Goal: Find specific page/section: Find specific page/section

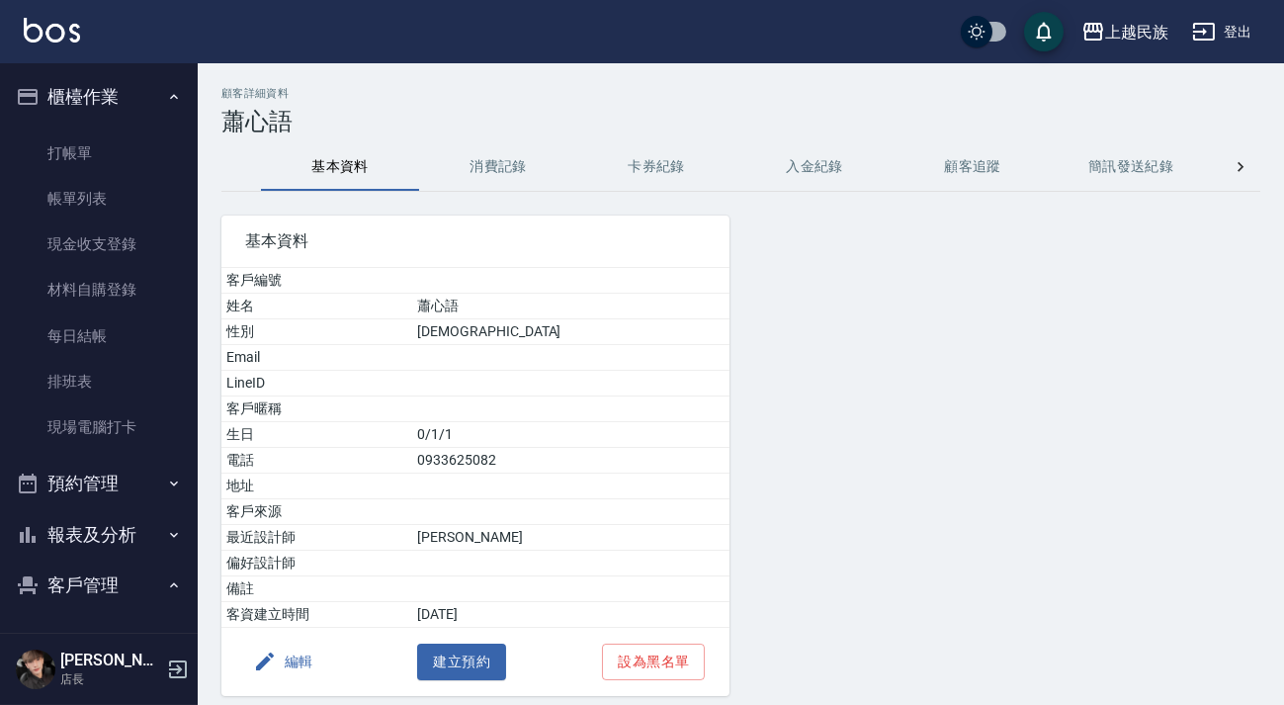
scroll to position [89, 0]
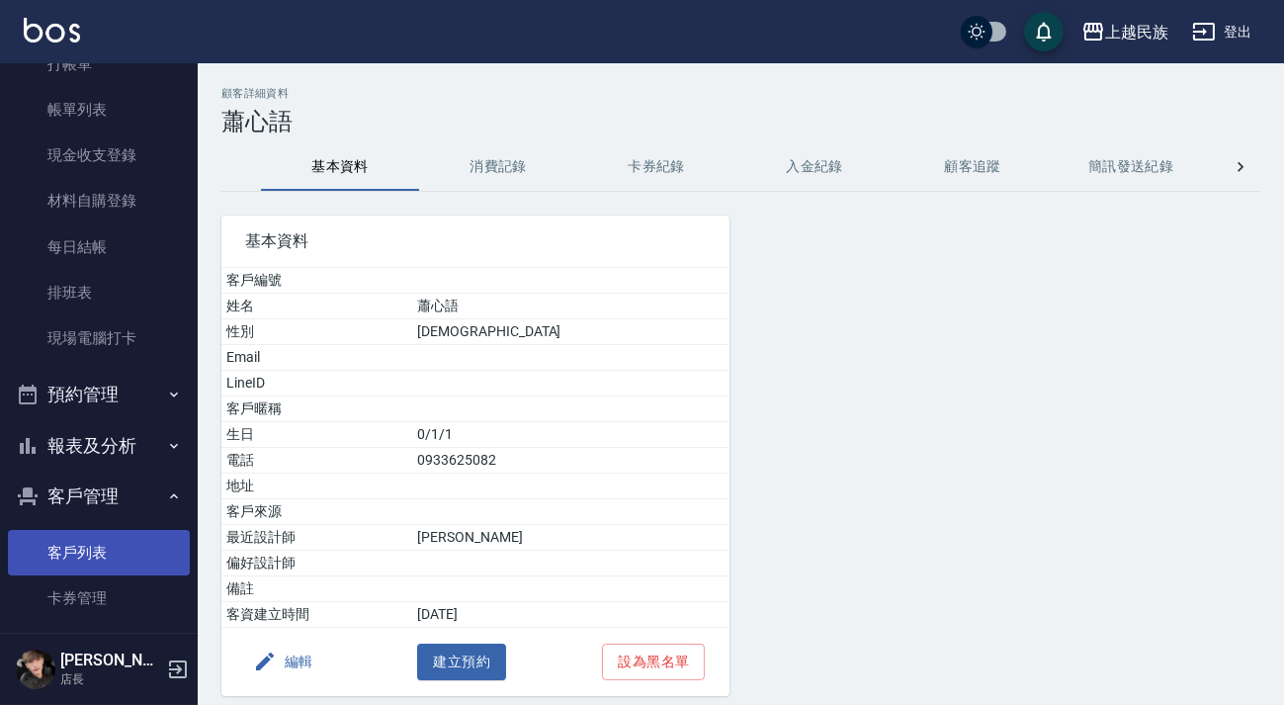
click at [80, 553] on link "客戶列表" at bounding box center [99, 552] width 182 height 45
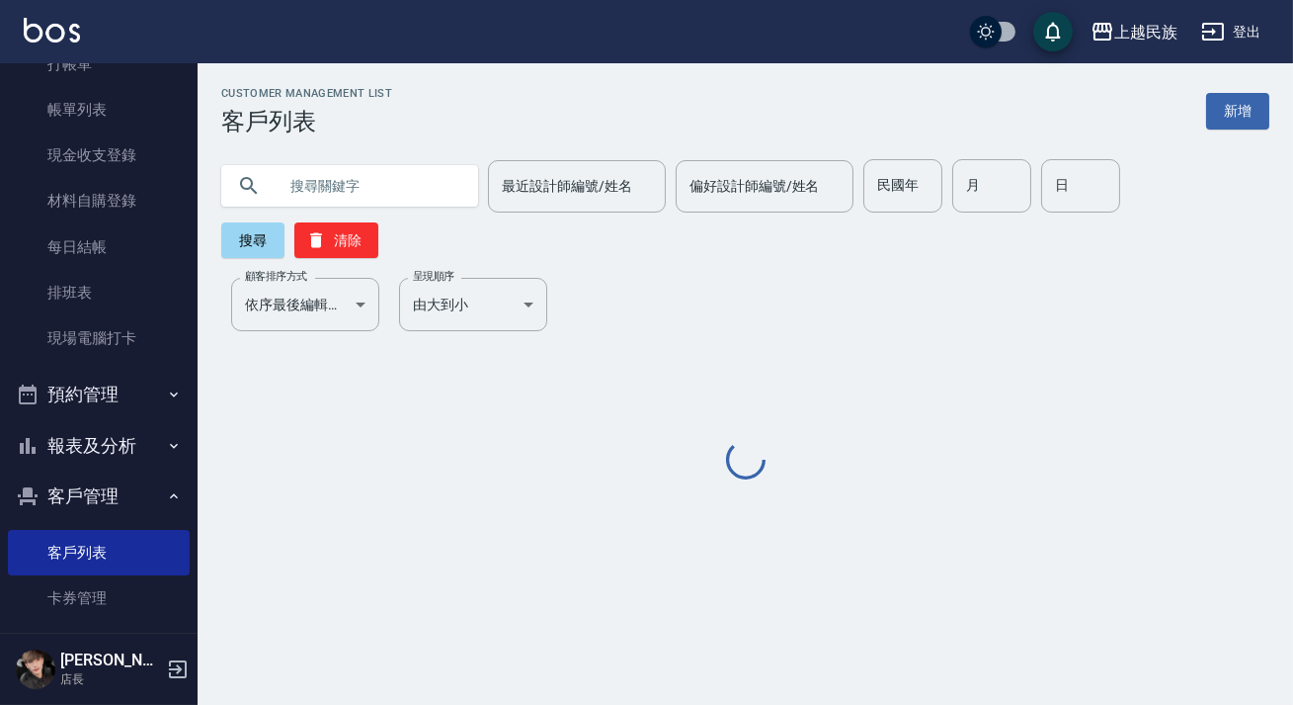
click at [393, 166] on input "text" at bounding box center [370, 185] width 186 height 53
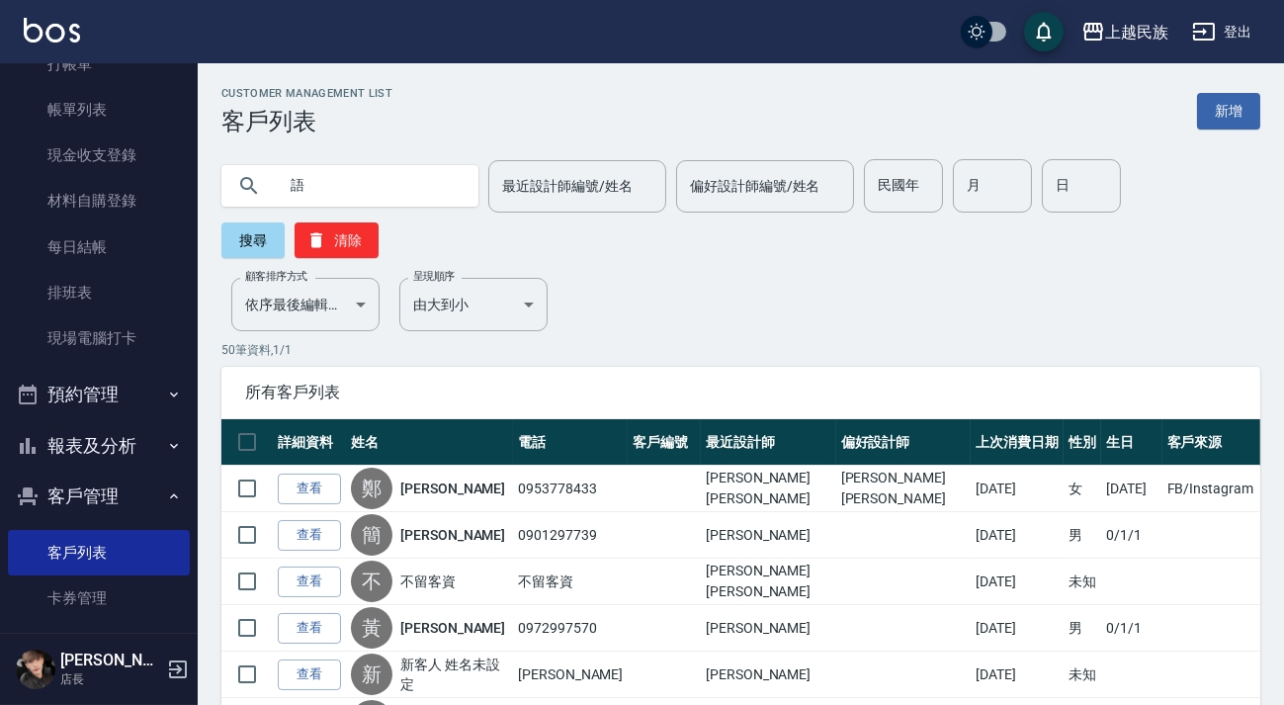
type input "語"
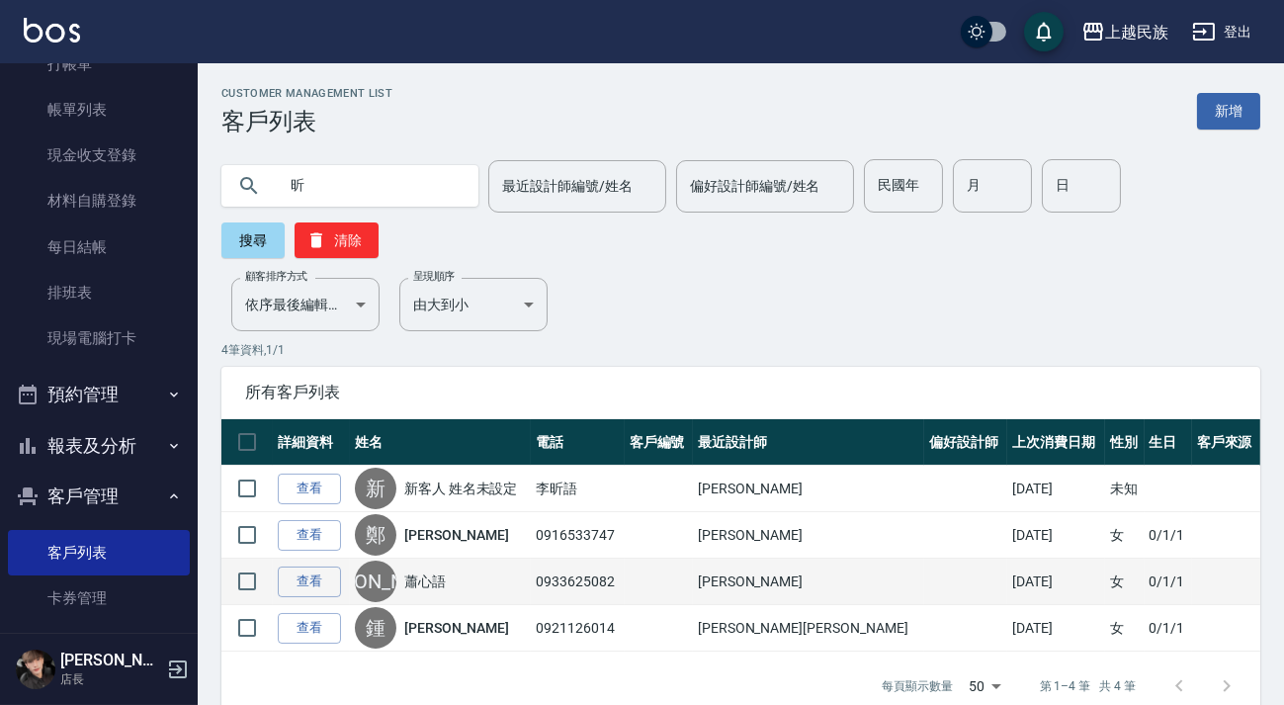
type input "昕"
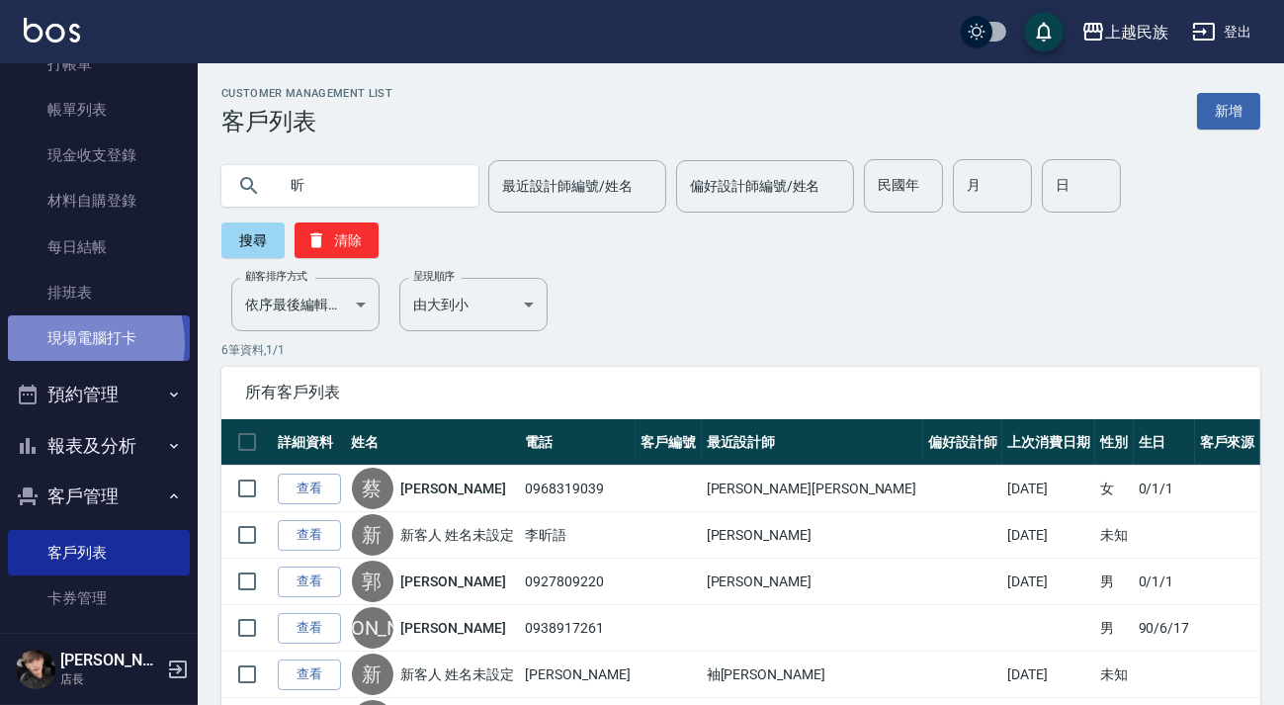
click at [76, 342] on link "現場電腦打卡" at bounding box center [99, 337] width 182 height 45
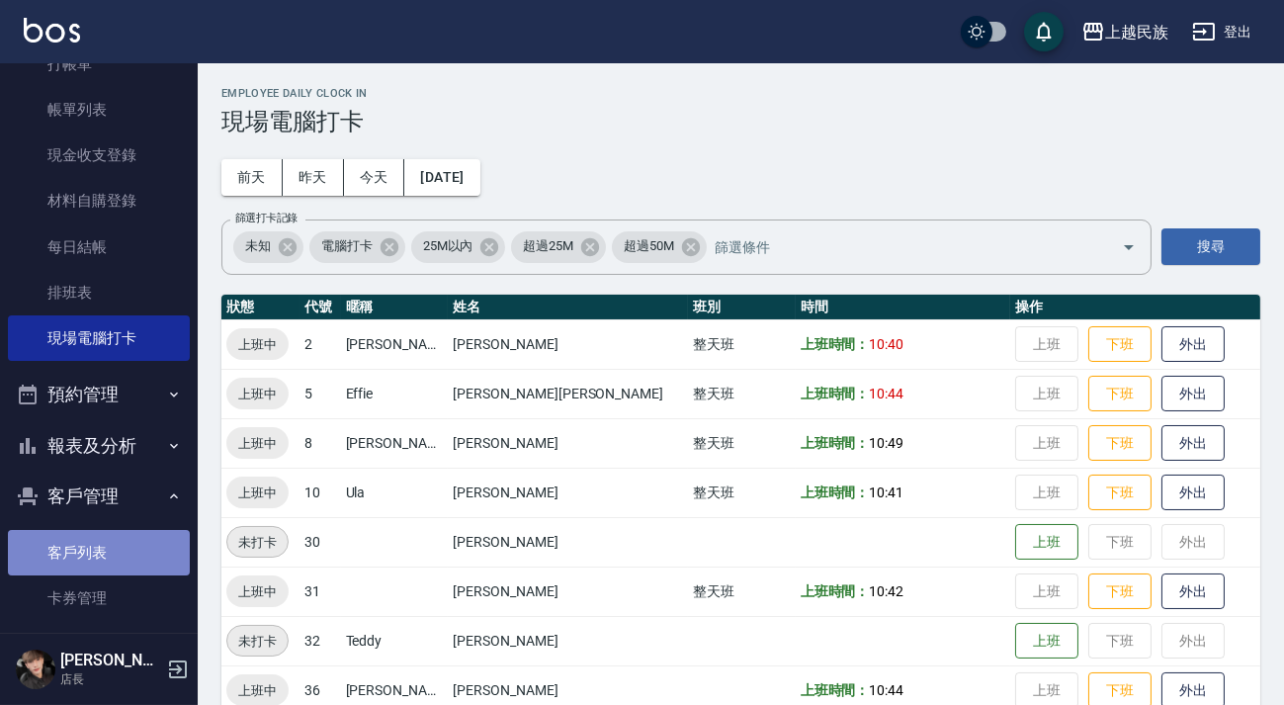
click at [112, 537] on link "客戶列表" at bounding box center [99, 552] width 182 height 45
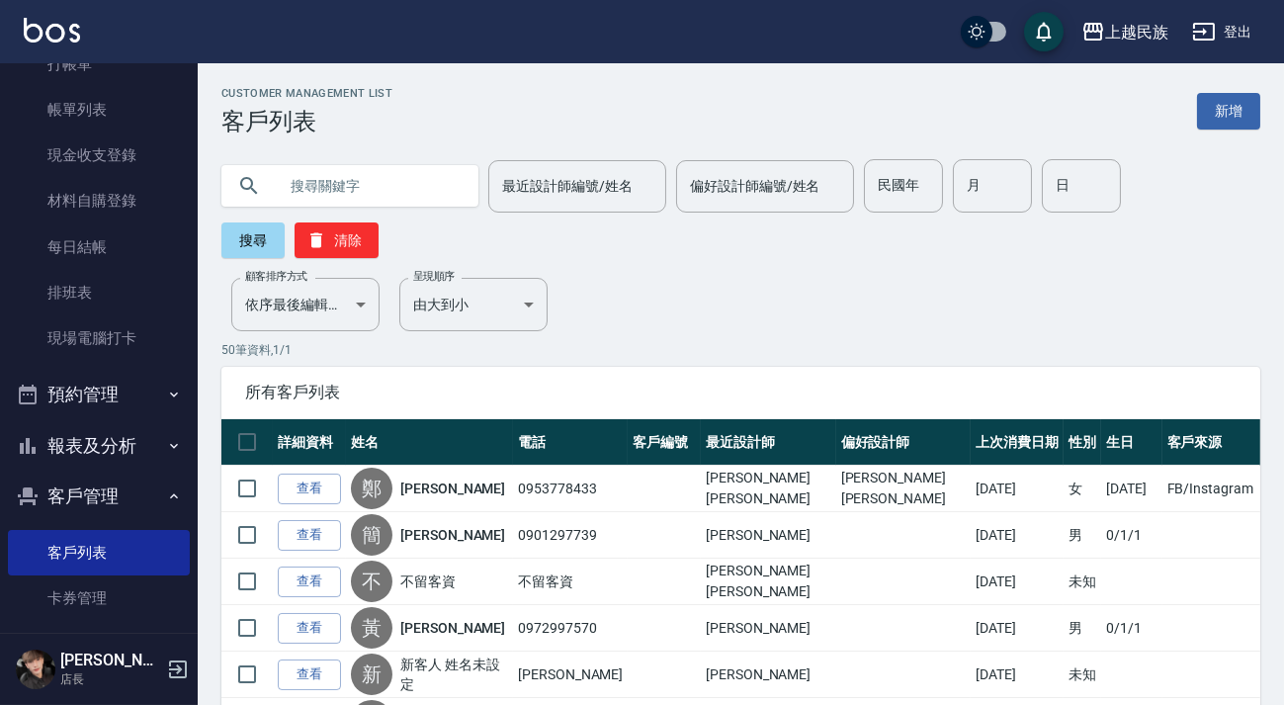
click at [398, 180] on input "text" at bounding box center [370, 185] width 186 height 53
type input "[PERSON_NAME]"
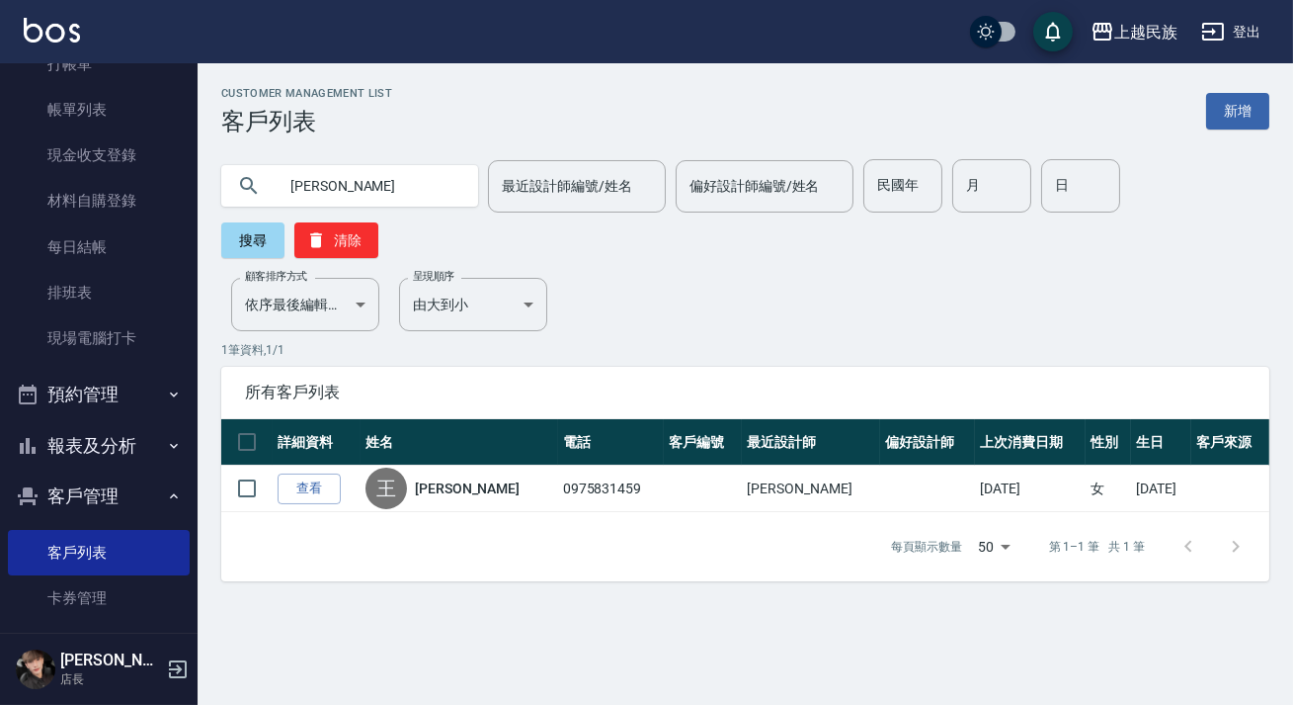
click at [361, 177] on input "[PERSON_NAME]" at bounding box center [370, 185] width 186 height 53
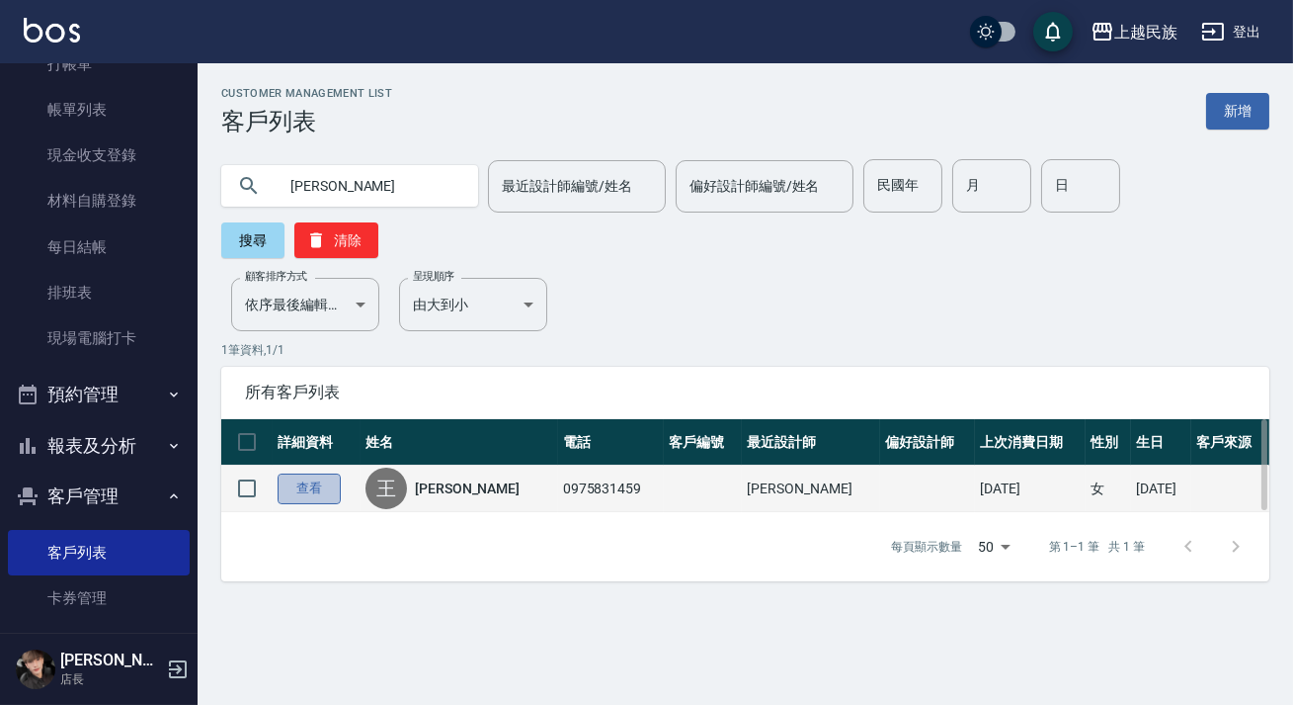
click at [315, 492] on link "查看" at bounding box center [309, 488] width 63 height 31
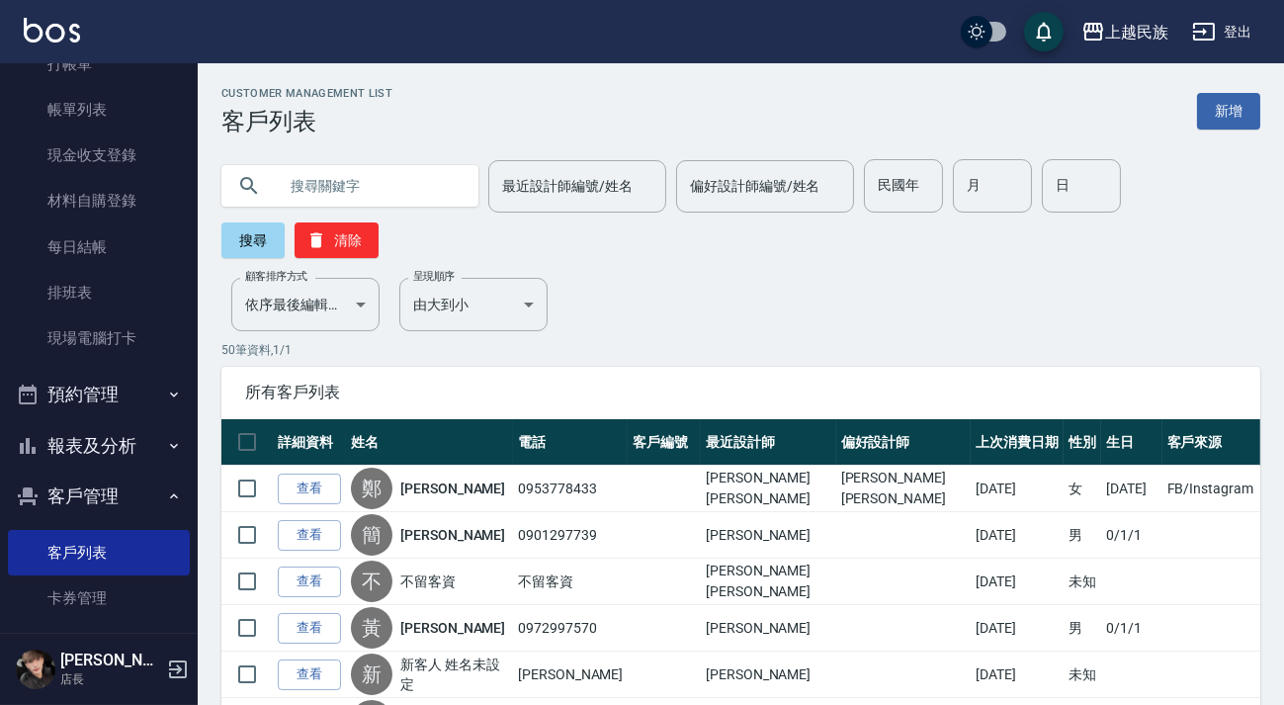
click at [321, 184] on input "text" at bounding box center [370, 185] width 186 height 53
type input "[PERSON_NAME]"
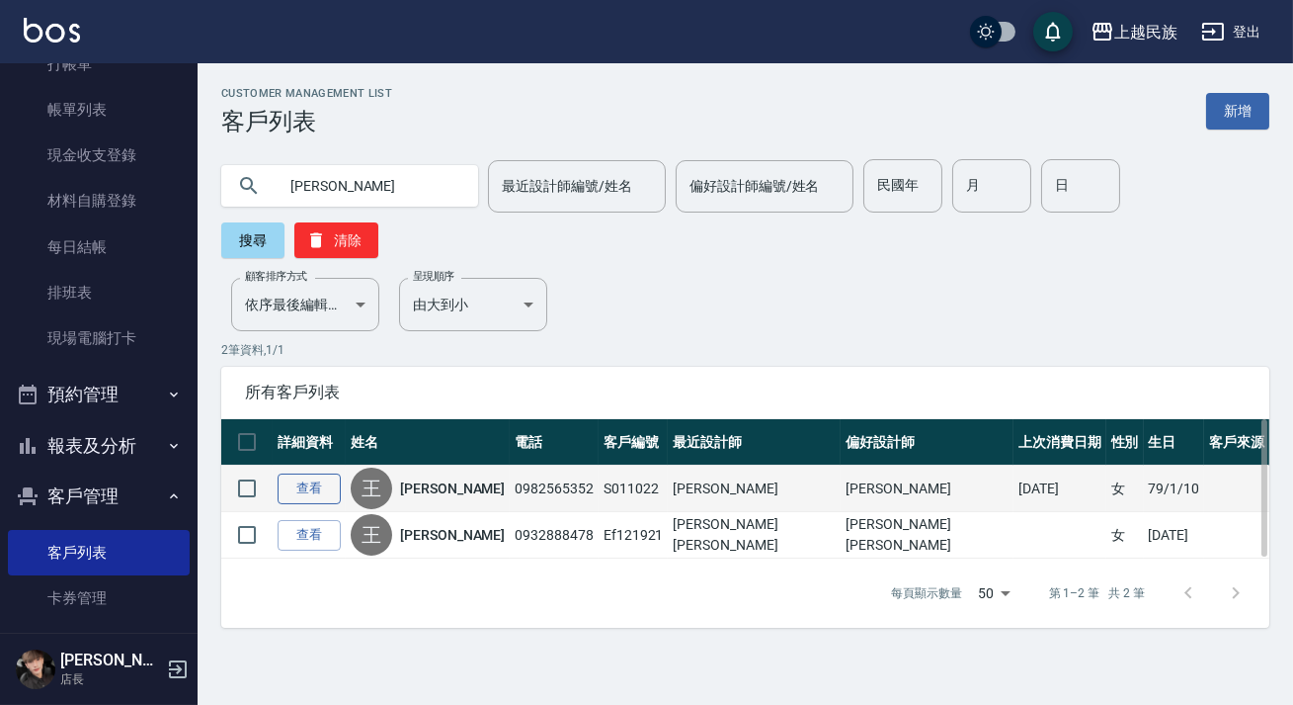
click at [323, 493] on link "查看" at bounding box center [309, 488] width 63 height 31
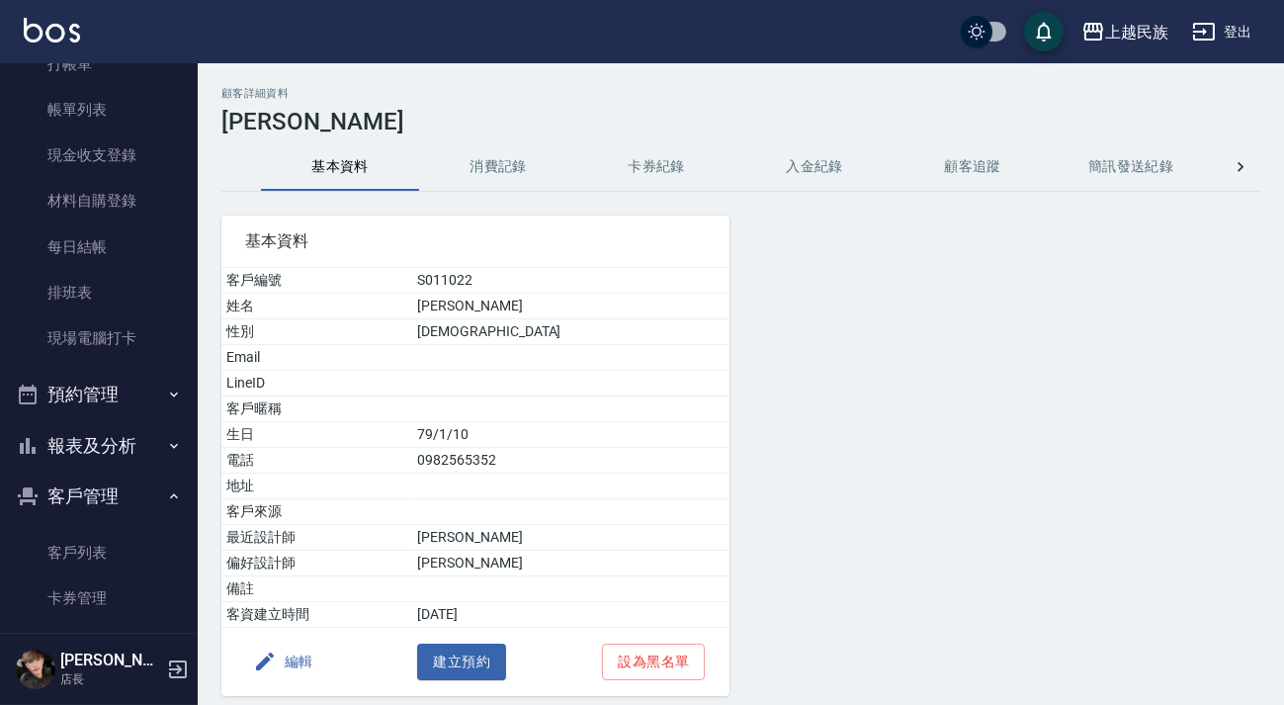
click at [517, 207] on div "基本資料 客戶編號 S011022 姓名 [PERSON_NAME] 性別 [DEMOGRAPHIC_DATA] Email LineID 客戶暱稱 生日 […" at bounding box center [464, 444] width 532 height 504
click at [500, 162] on button "消費記錄" at bounding box center [498, 166] width 158 height 47
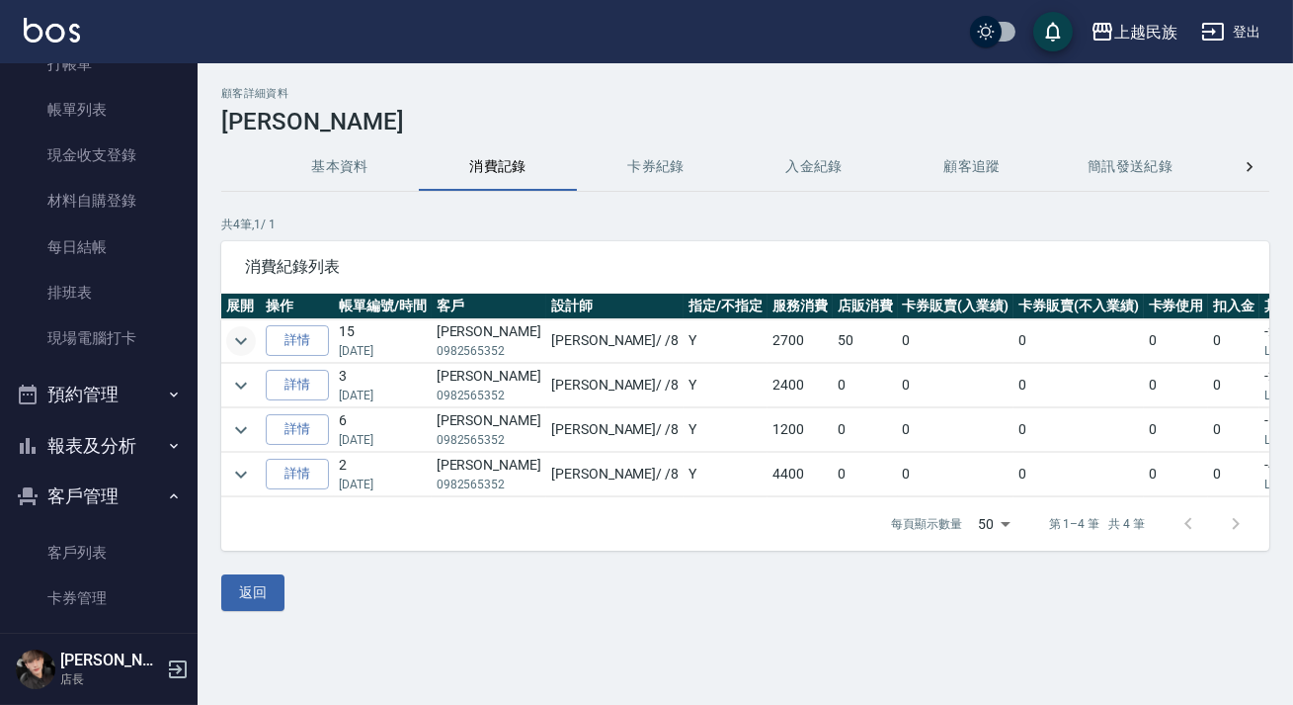
click at [241, 346] on icon "expand row" at bounding box center [241, 341] width 24 height 24
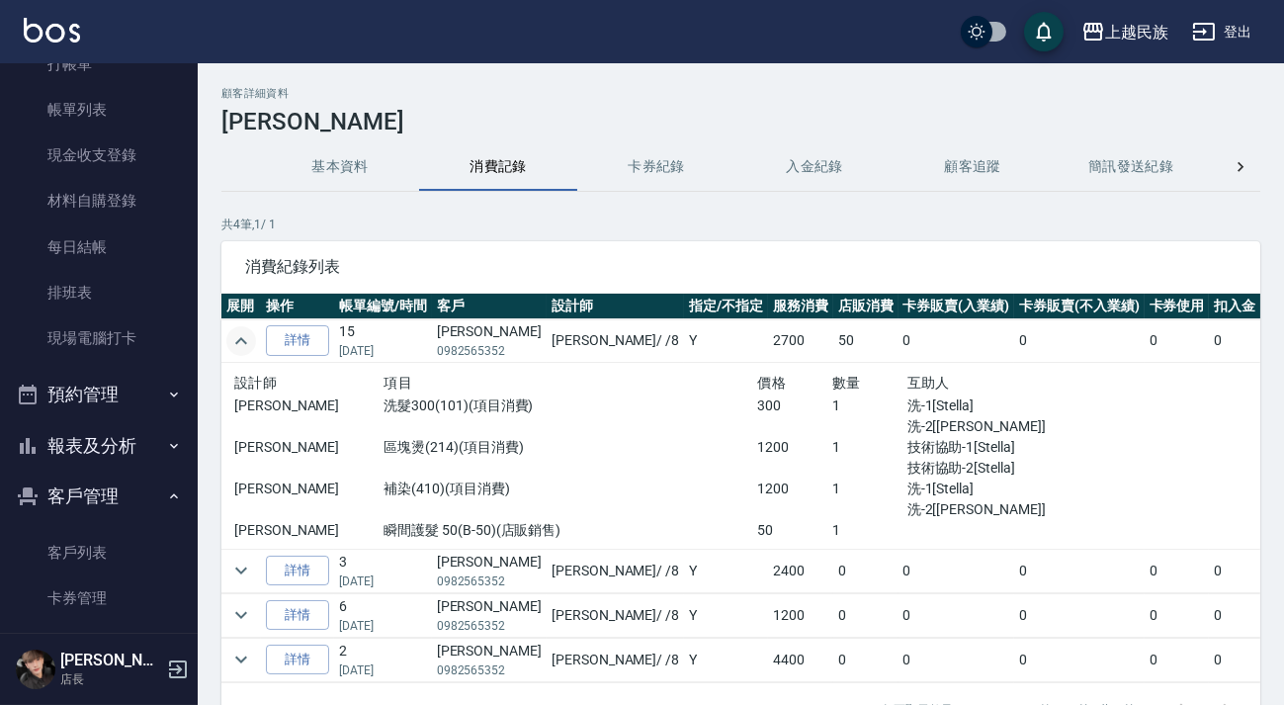
click at [241, 346] on icon "expand row" at bounding box center [241, 341] width 24 height 24
